Goal: Information Seeking & Learning: Learn about a topic

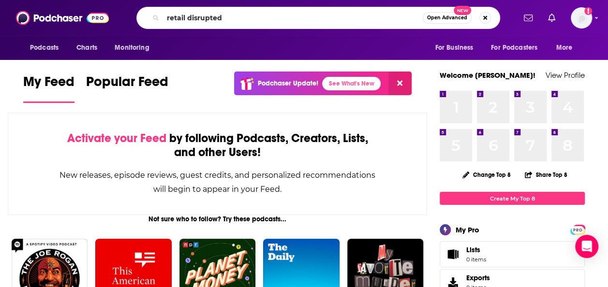
type input "retail disrupted"
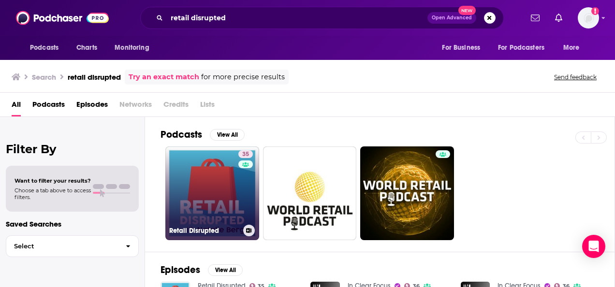
click at [209, 192] on link "35 Retail Disrupted" at bounding box center [212, 194] width 94 height 94
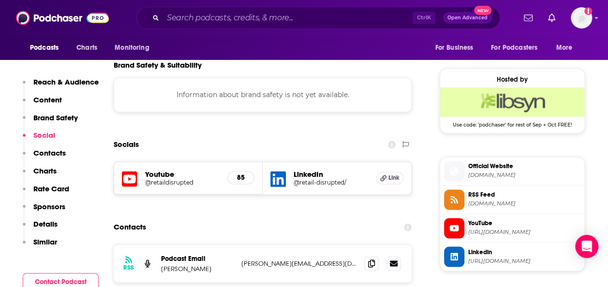
scroll to position [676, 0]
click at [72, 118] on p "Brand Safety" at bounding box center [55, 117] width 44 height 9
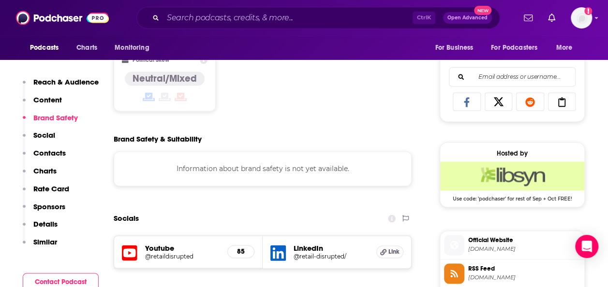
click at [38, 169] on p "Charts" at bounding box center [44, 170] width 23 height 9
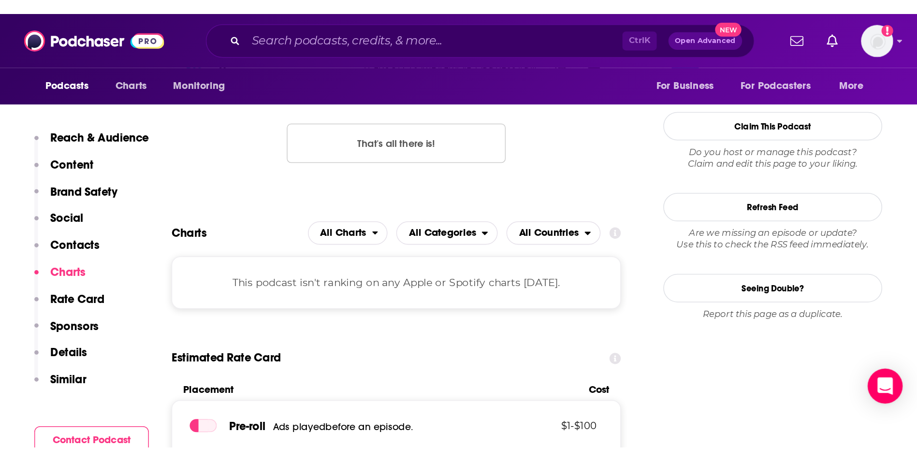
scroll to position [907, 0]
